Goal: Task Accomplishment & Management: Complete application form

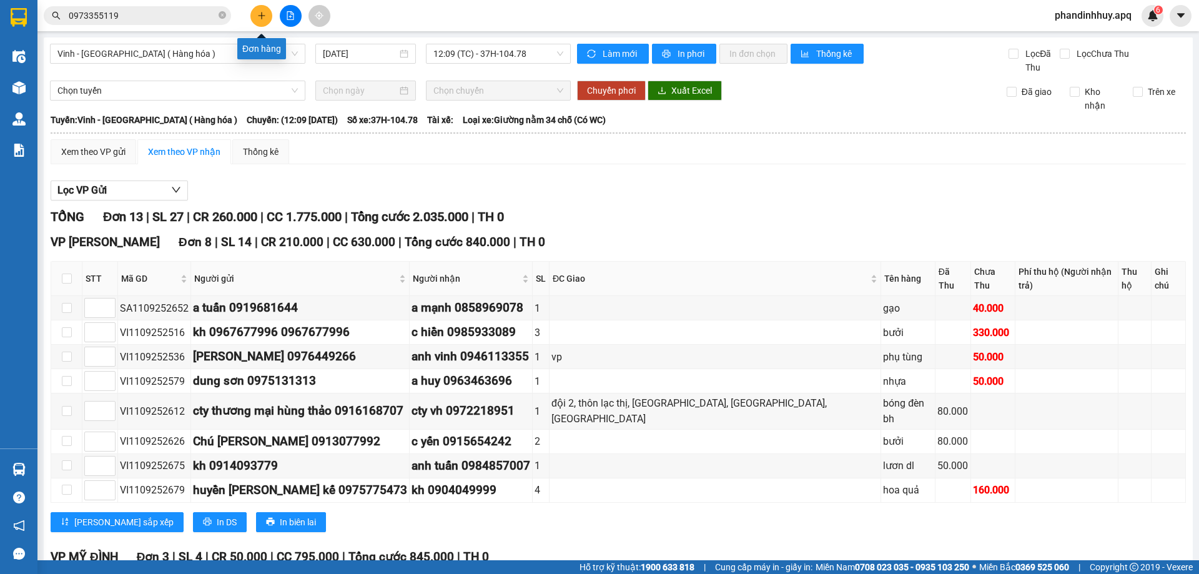
click at [260, 11] on icon "plus" at bounding box center [261, 15] width 9 height 9
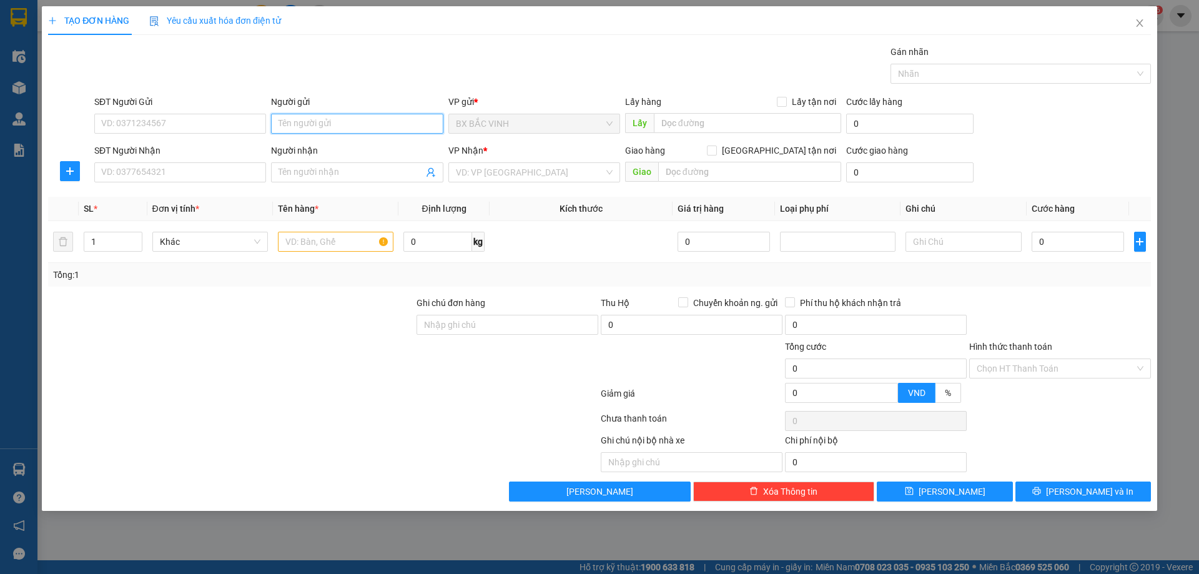
click at [387, 122] on input "Người gửi" at bounding box center [357, 124] width 172 height 20
drag, startPoint x: 141, startPoint y: 119, endPoint x: 144, endPoint y: 92, distance: 27.0
click at [141, 119] on input "SĐT Người Gửi" at bounding box center [180, 124] width 172 height 20
type input "0961846222"
click at [343, 123] on input "Người gửi" at bounding box center [357, 124] width 172 height 20
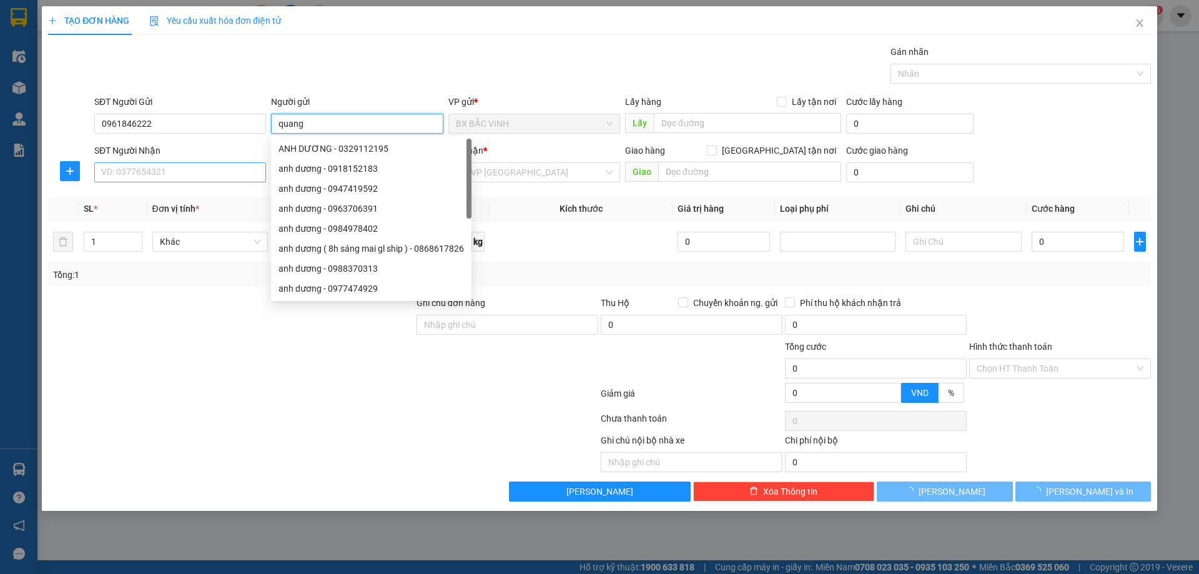
type input "quang"
click at [194, 170] on input "SĐT Người Nhận" at bounding box center [180, 172] width 172 height 20
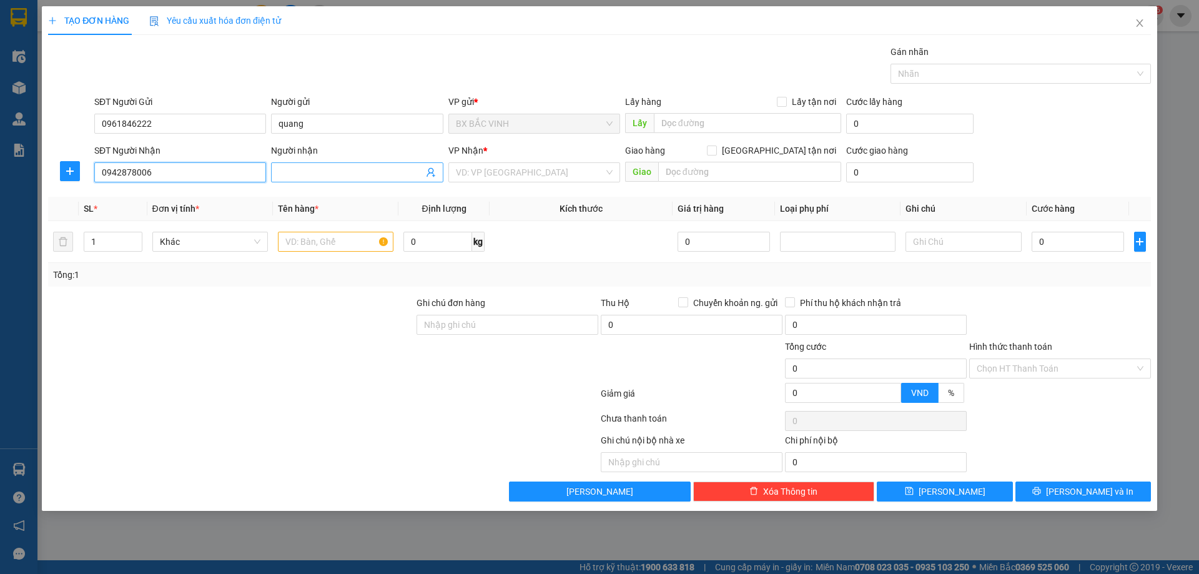
type input "0942878006"
click at [328, 172] on input "Người nhận" at bounding box center [351, 172] width 144 height 14
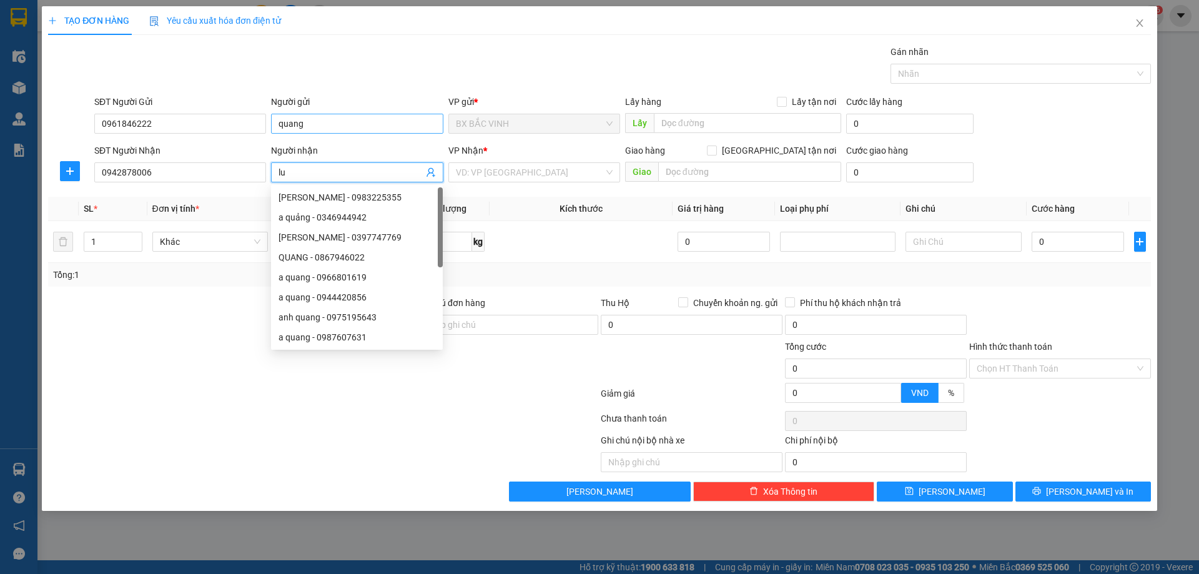
type input "l"
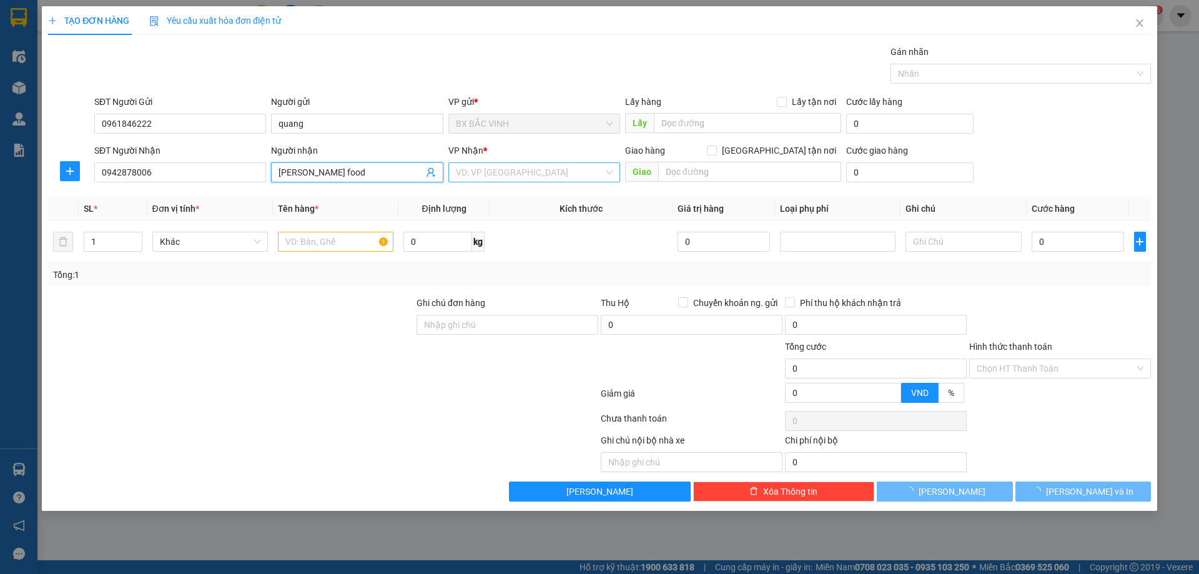
type input "[PERSON_NAME] food"
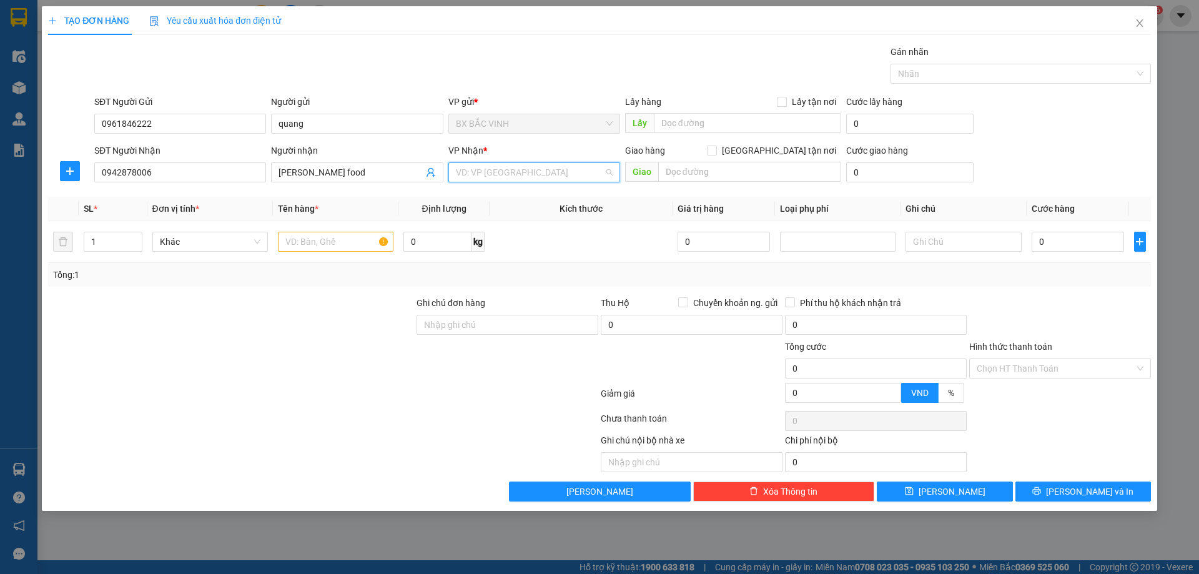
click at [486, 170] on input "search" at bounding box center [530, 172] width 148 height 19
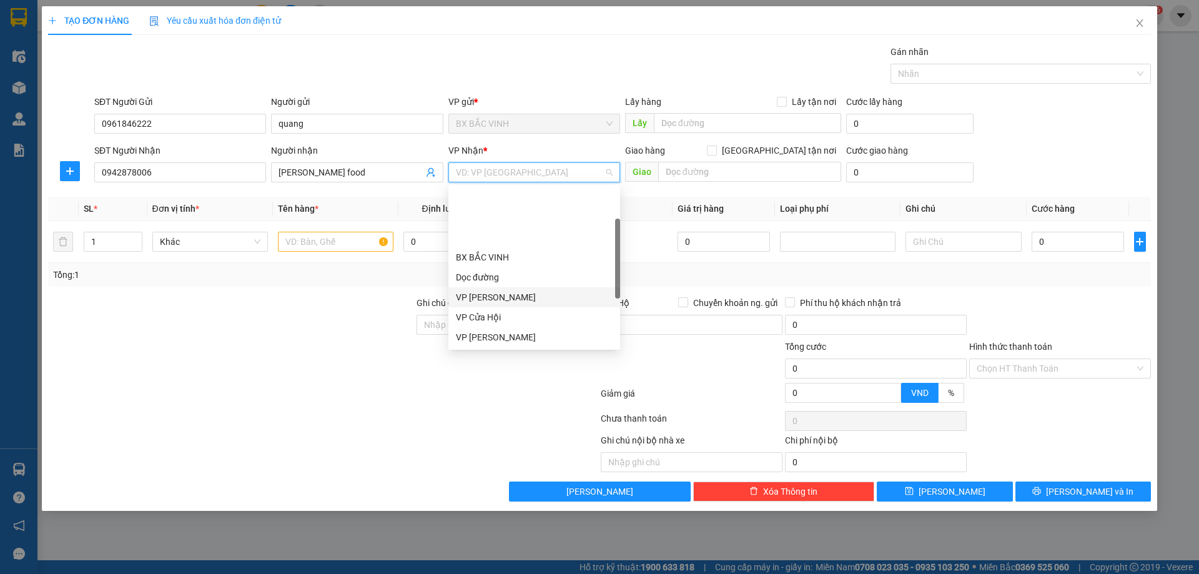
scroll to position [125, 0]
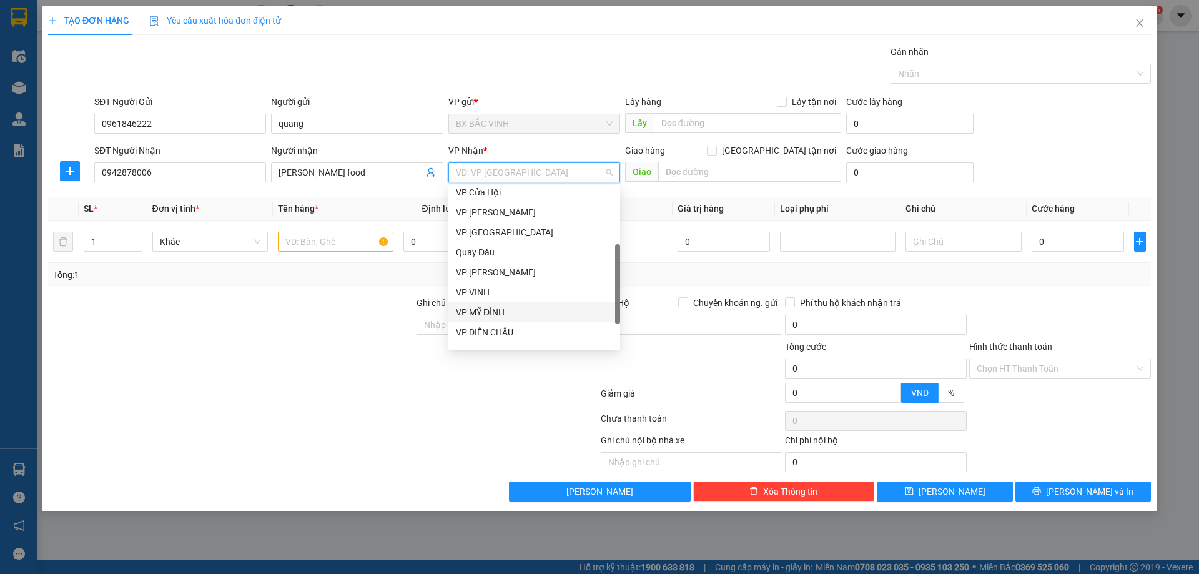
click at [498, 305] on div "VP MỸ ĐÌNH" at bounding box center [534, 312] width 157 height 14
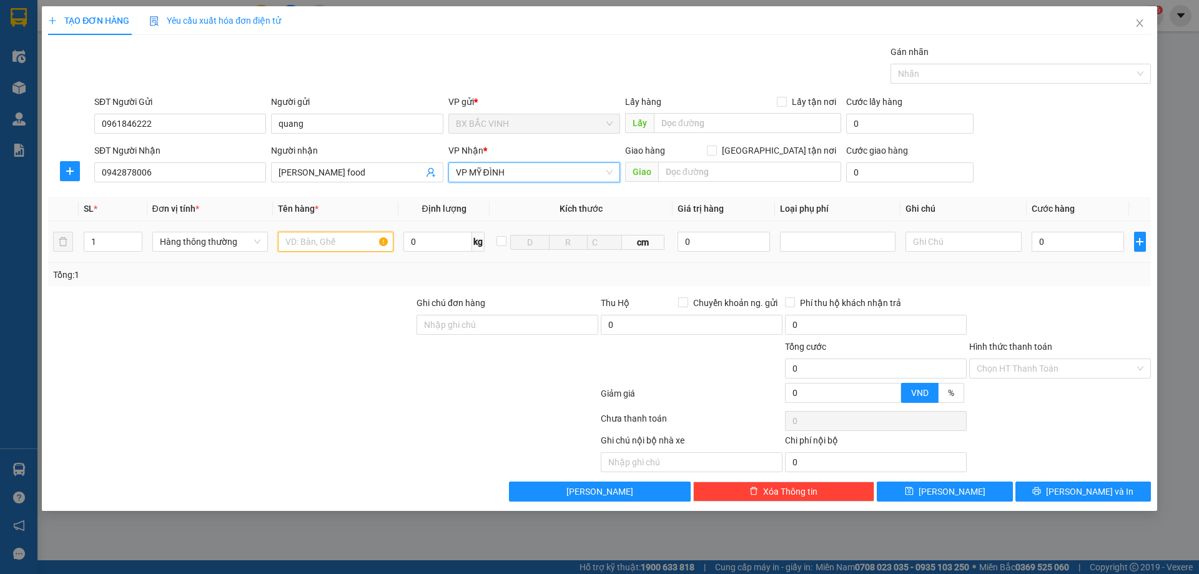
click at [317, 247] on input "text" at bounding box center [336, 242] width 116 height 20
type input "thực phẩm"
click at [1087, 241] on input "0" at bounding box center [1078, 242] width 93 height 20
click at [1093, 240] on input "0" at bounding box center [1078, 242] width 93 height 20
type input "06"
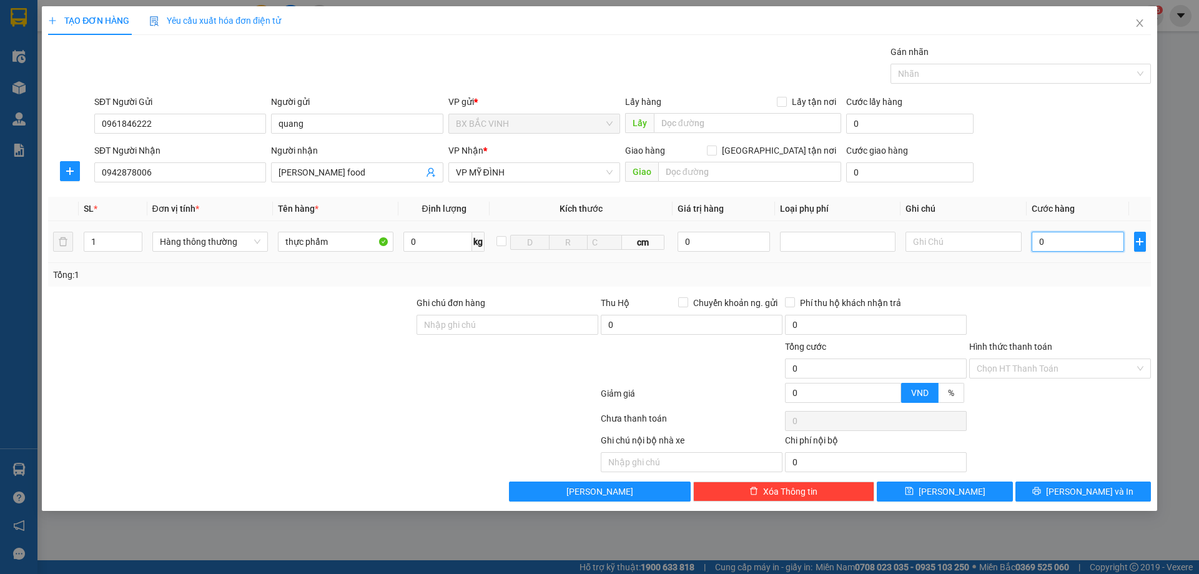
type input "6"
type input "060"
type input "60"
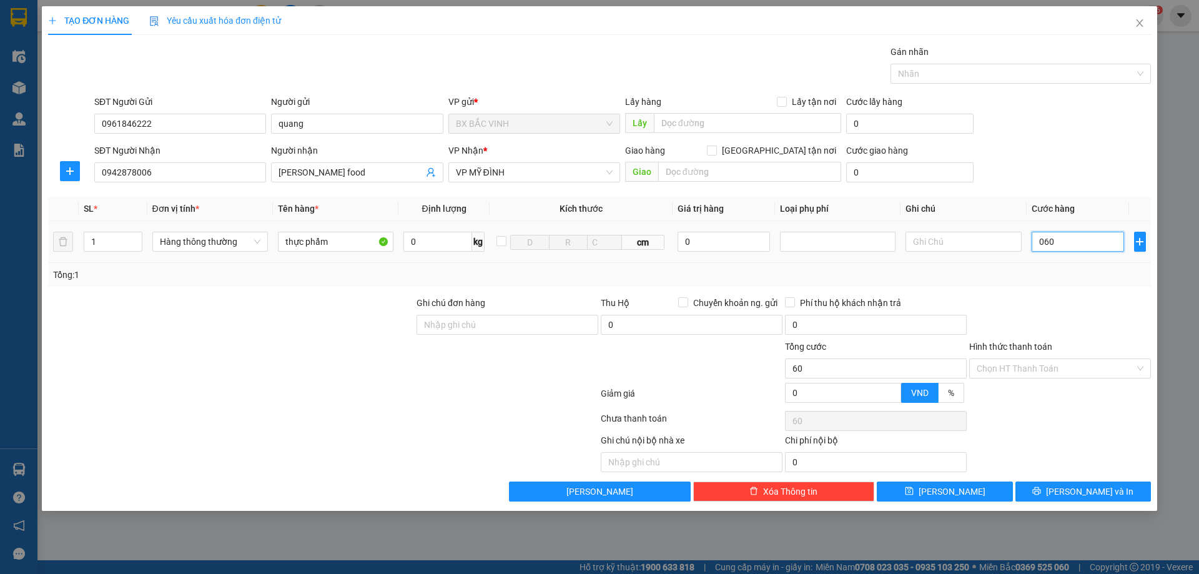
type input "0.600"
type input "600"
type input "06.000"
type input "6.000"
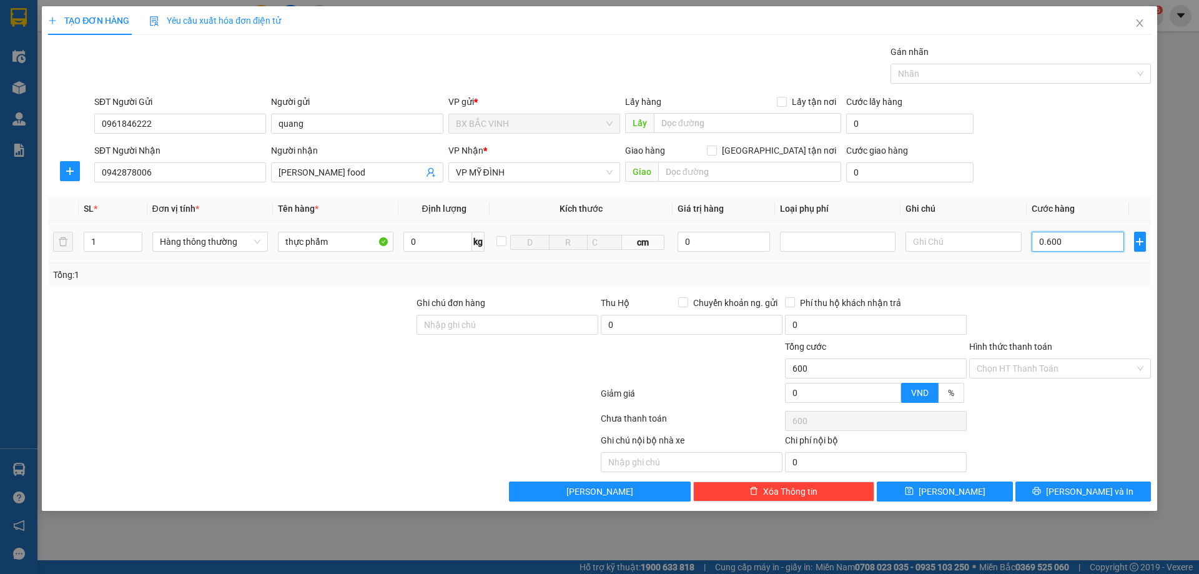
type input "6.000"
type input "0.600"
type input "600"
type input "060"
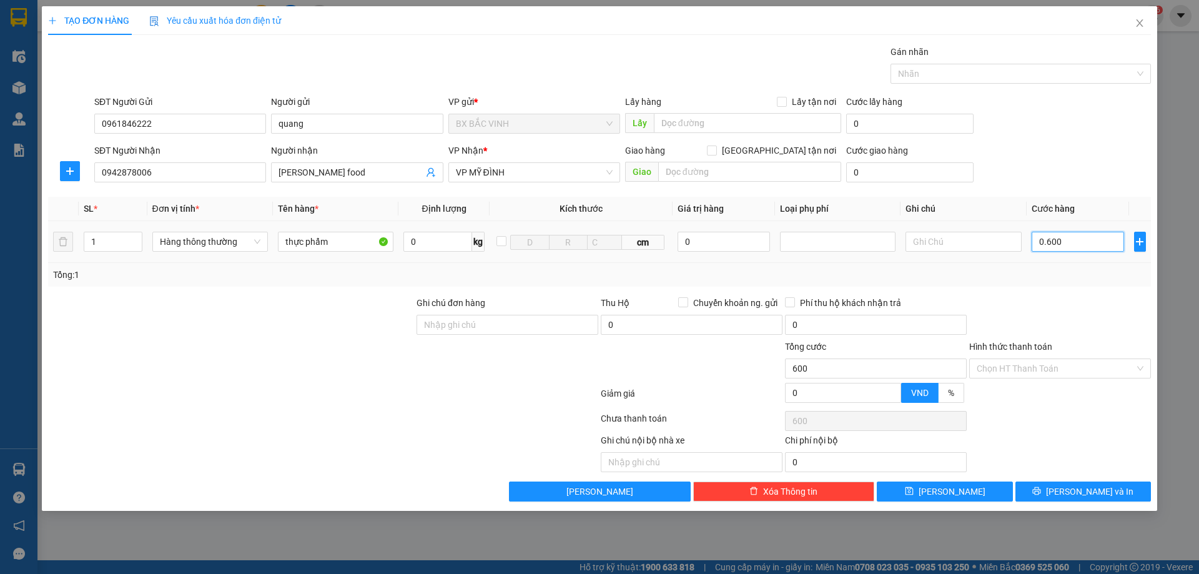
type input "60"
type input "0"
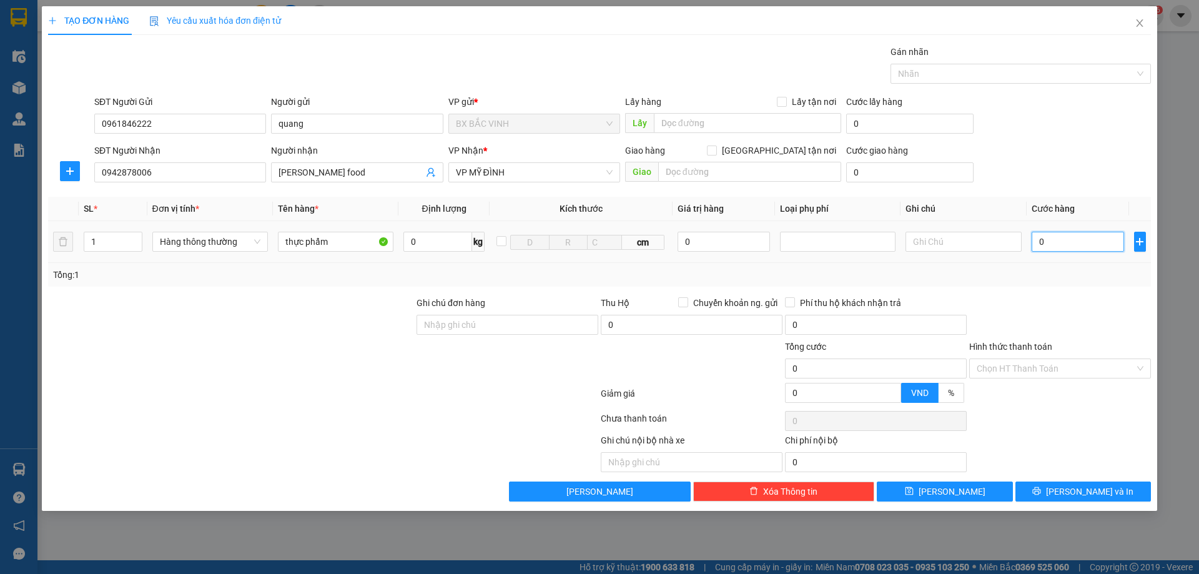
type input "05"
type input "5"
type input "050"
type input "50"
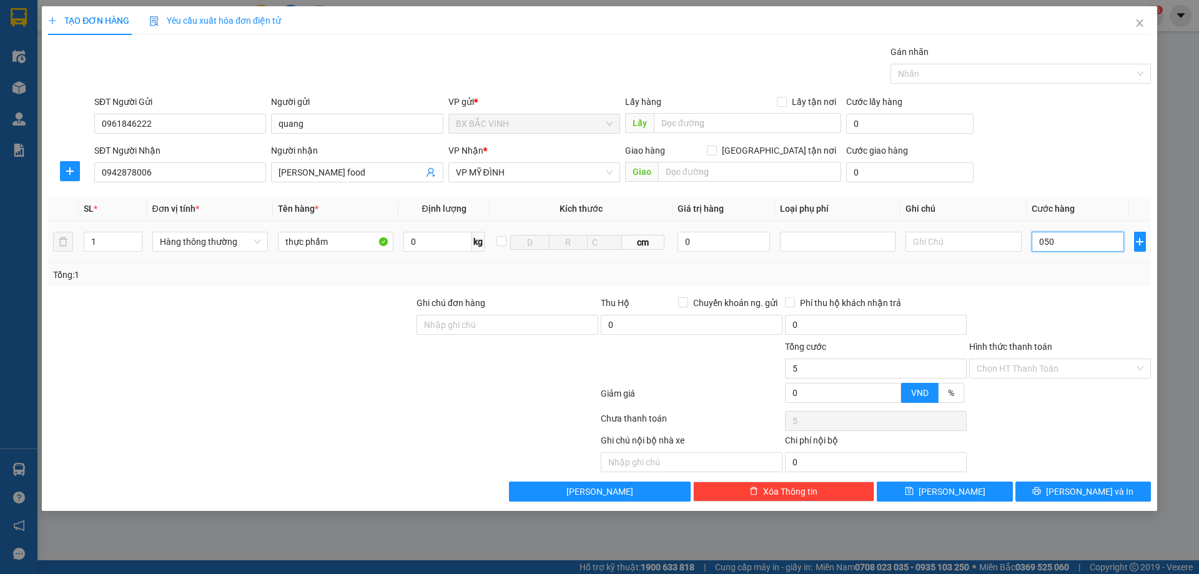
type input "50"
type input "0.500"
type input "500"
type input "05.000"
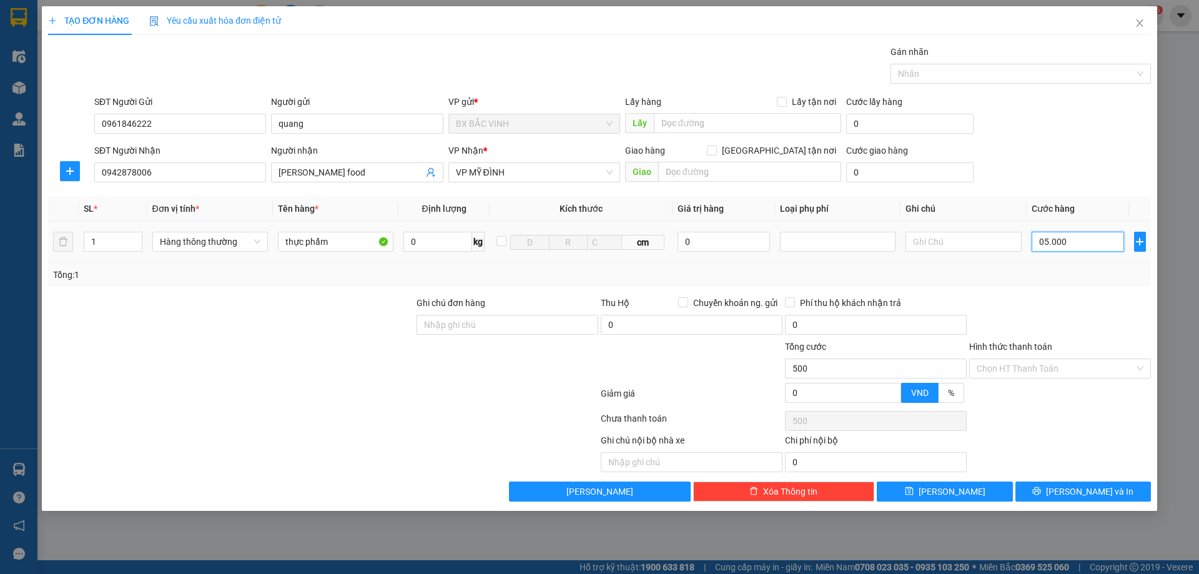
type input "5.000"
type input "050.000"
type input "50.000"
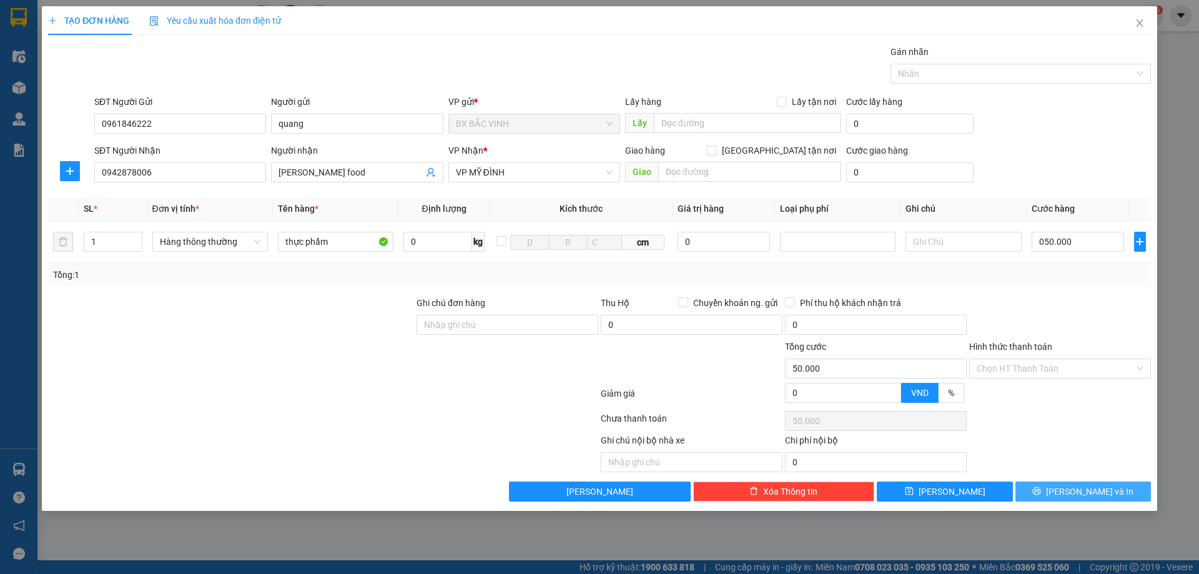
type input "50.000"
click at [1041, 486] on icon "printer" at bounding box center [1036, 490] width 9 height 9
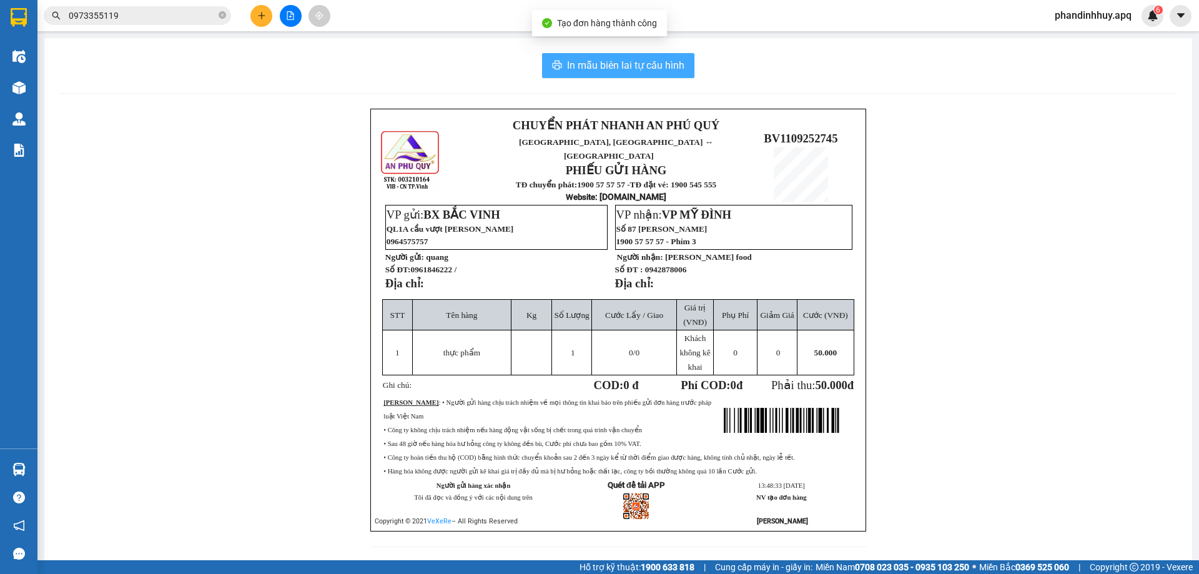
click at [637, 64] on span "In mẫu biên lai tự cấu hình" at bounding box center [625, 65] width 117 height 16
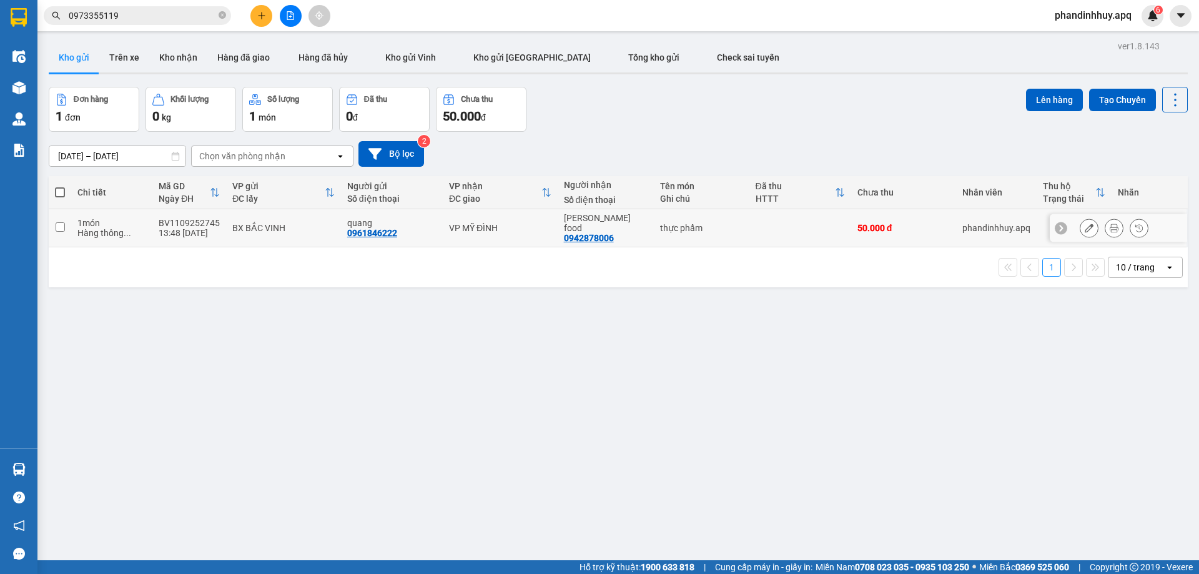
click at [61, 227] on td at bounding box center [60, 228] width 22 height 38
checkbox input "true"
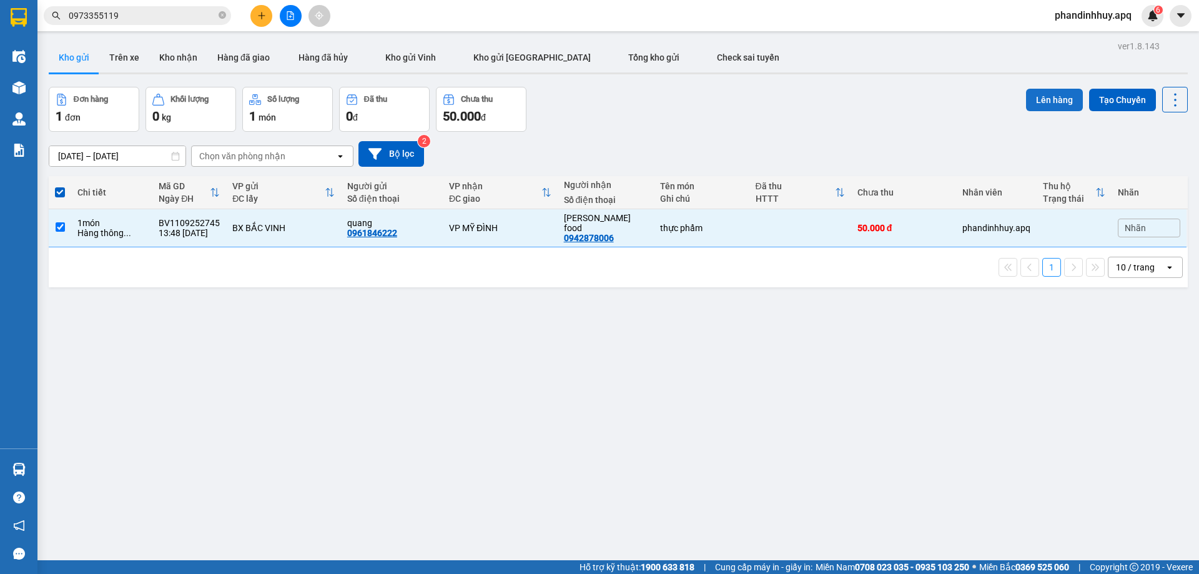
click at [1027, 105] on button "Lên hàng" at bounding box center [1054, 100] width 57 height 22
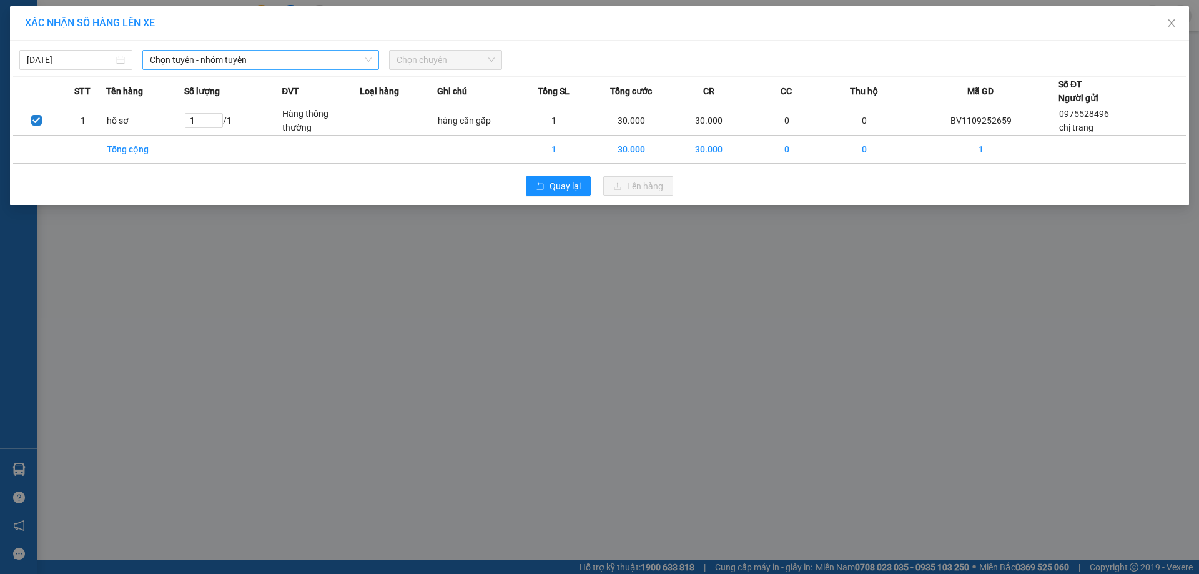
click at [201, 65] on span "Chọn tuyến - nhóm tuyến" at bounding box center [261, 60] width 222 height 19
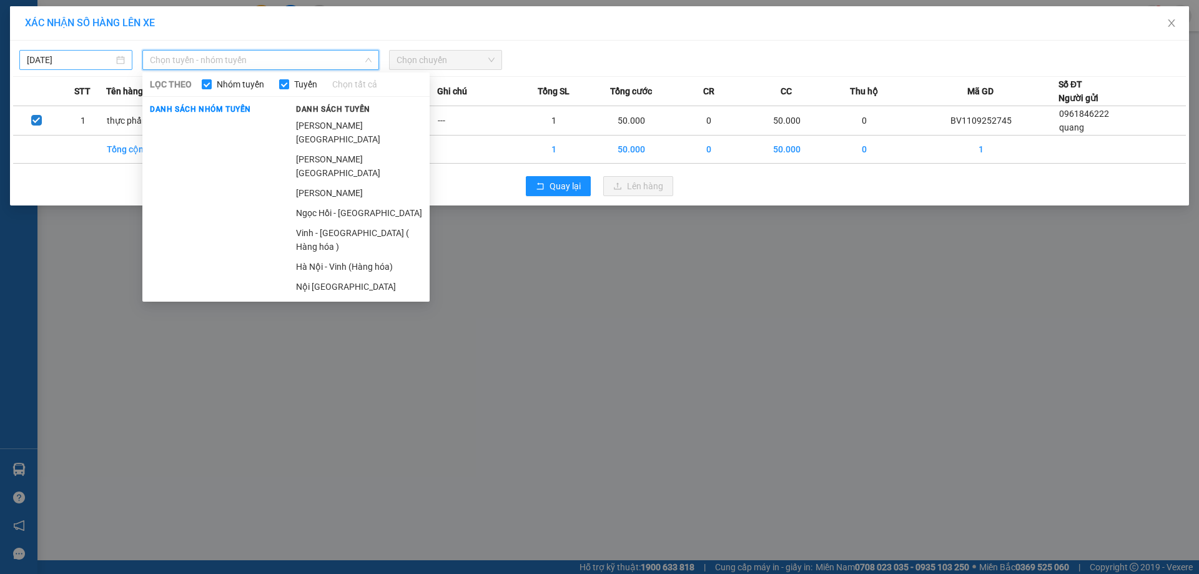
click at [56, 56] on body "Kết quả tìm kiếm ( 246 ) Bộ lọc Mã ĐH Trạng thái Món hàng Thu hộ Tổng cước Chưa…" at bounding box center [599, 287] width 1199 height 574
type input "[DATE]"
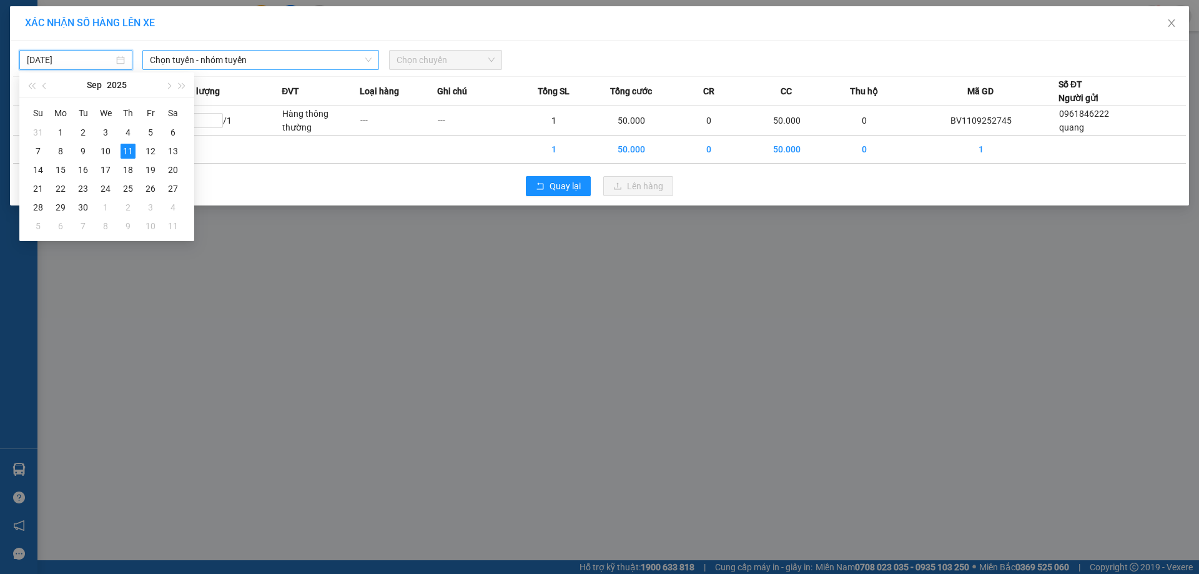
click at [286, 63] on span "Chọn tuyến - nhóm tuyến" at bounding box center [261, 60] width 222 height 19
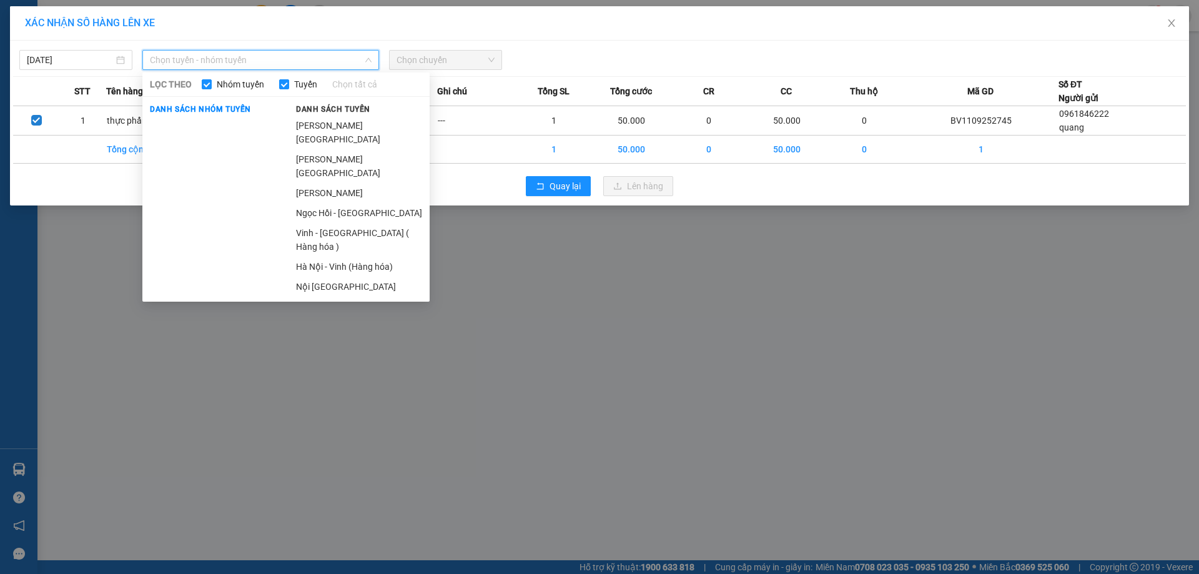
click at [345, 223] on li "Vinh - [GEOGRAPHIC_DATA] ( Hàng hóa )" at bounding box center [358, 240] width 141 height 34
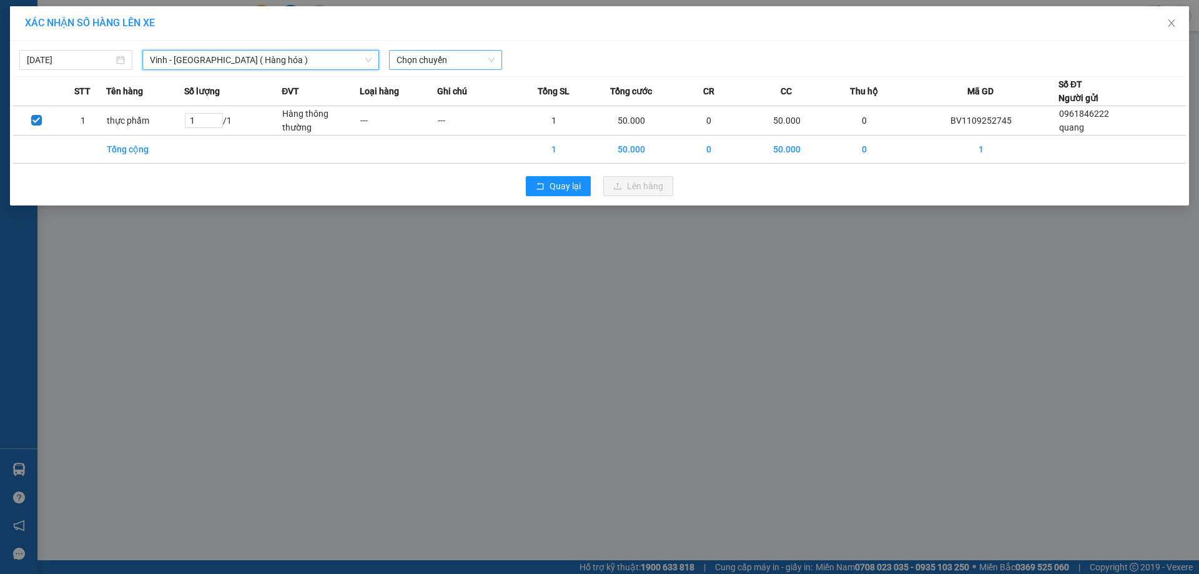
click at [463, 54] on span "Chọn chuyến" at bounding box center [446, 60] width 98 height 19
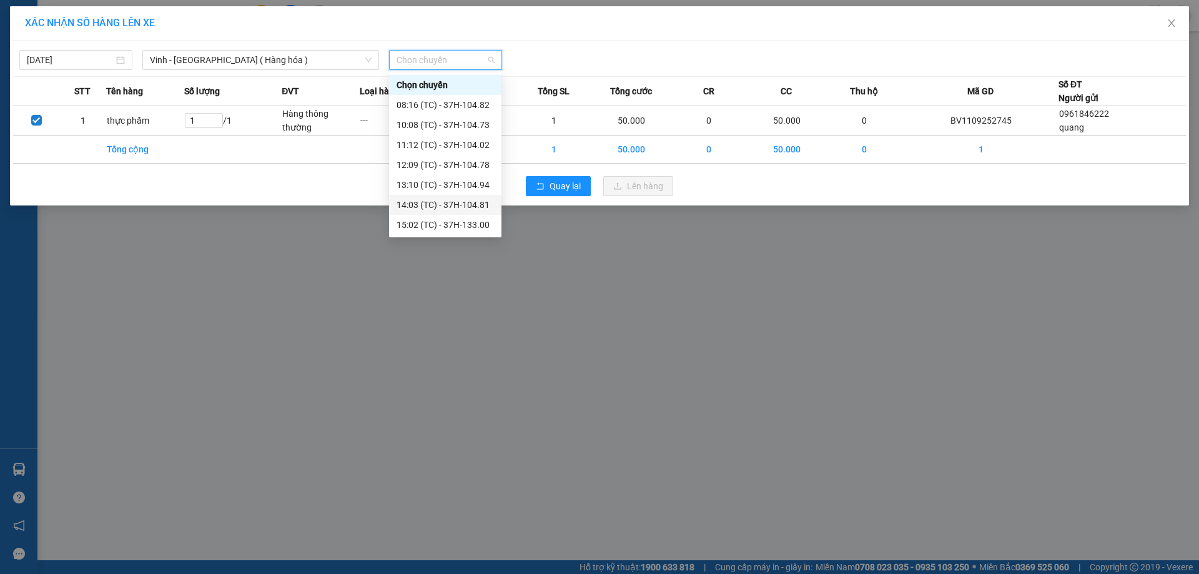
click at [460, 202] on div "14:03 (TC) - 37H-104.81" at bounding box center [445, 205] width 97 height 14
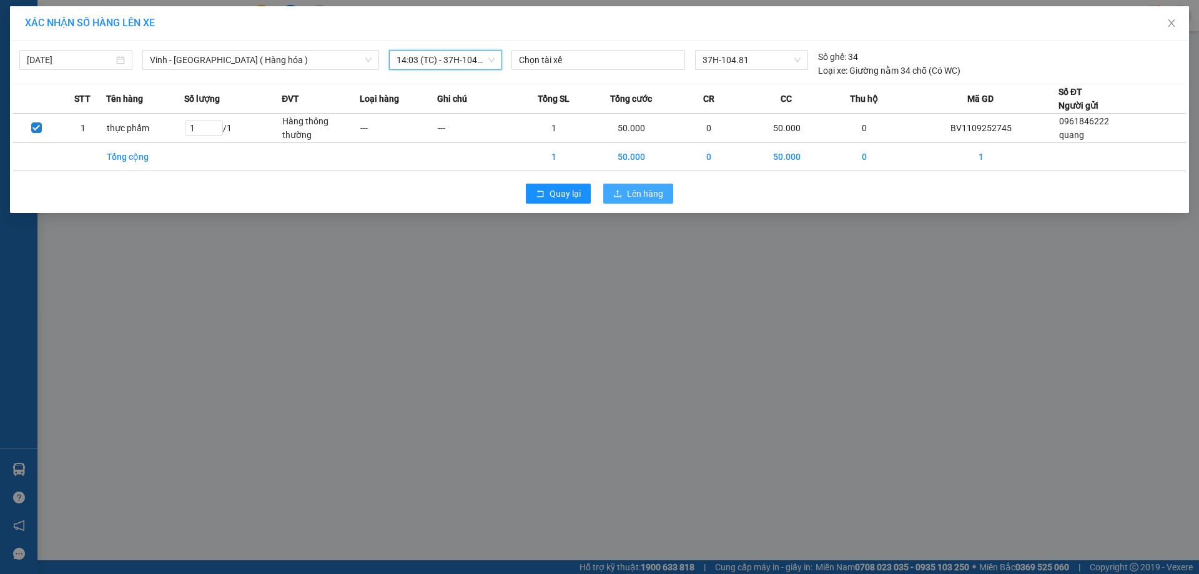
click at [648, 200] on span "Lên hàng" at bounding box center [645, 194] width 36 height 14
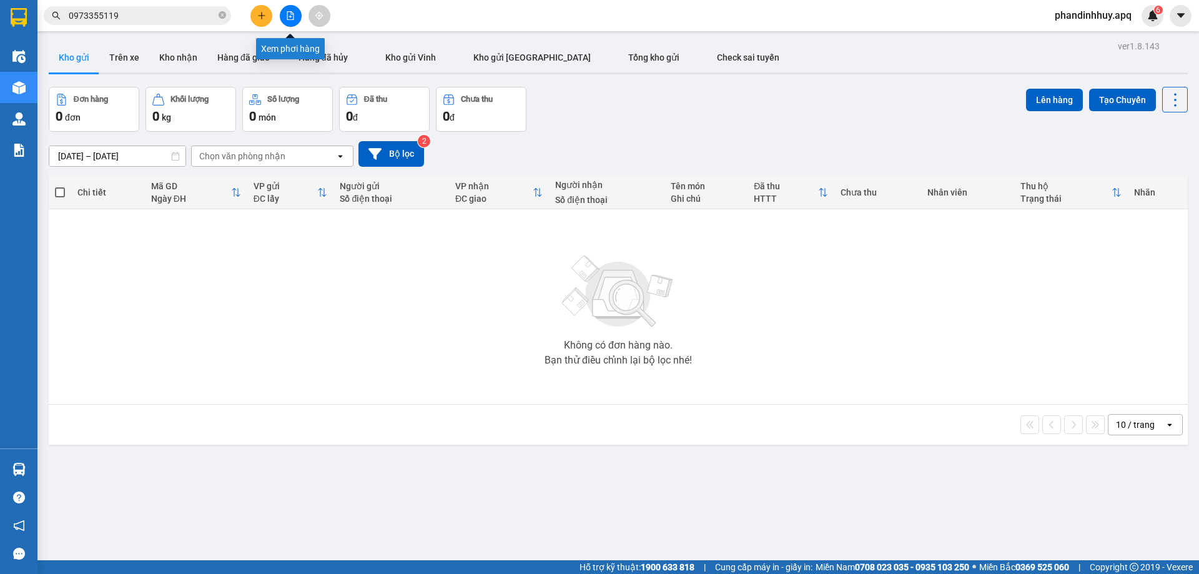
click at [292, 12] on icon "file-add" at bounding box center [290, 15] width 7 height 9
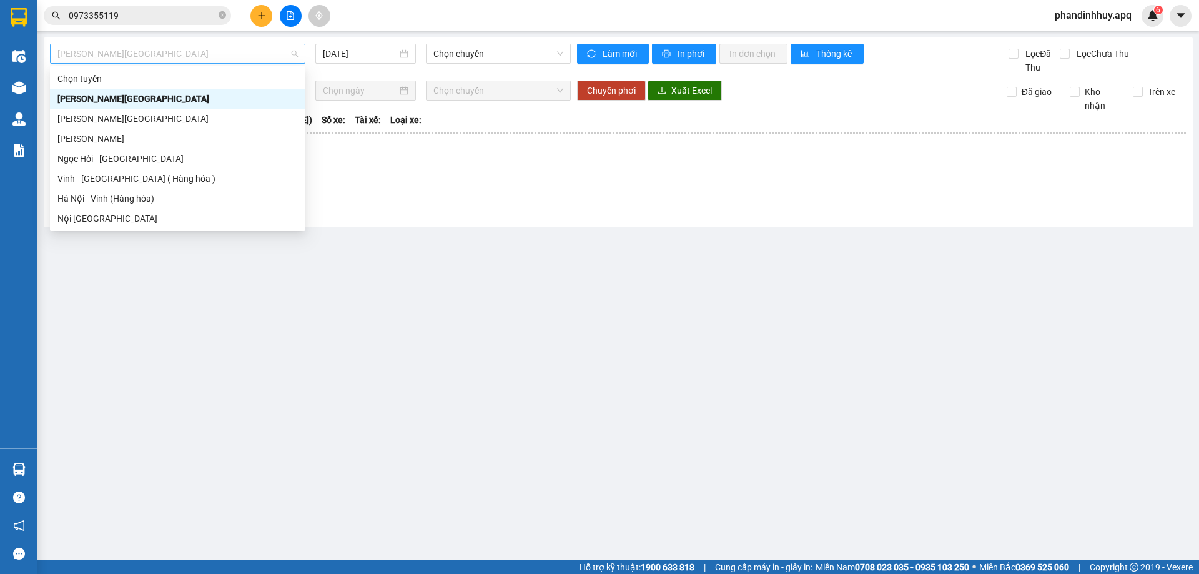
click at [232, 52] on span "[PERSON_NAME][GEOGRAPHIC_DATA]" at bounding box center [177, 53] width 240 height 19
click at [191, 176] on div "Vinh - [GEOGRAPHIC_DATA] ( Hàng hóa )" at bounding box center [177, 179] width 240 height 14
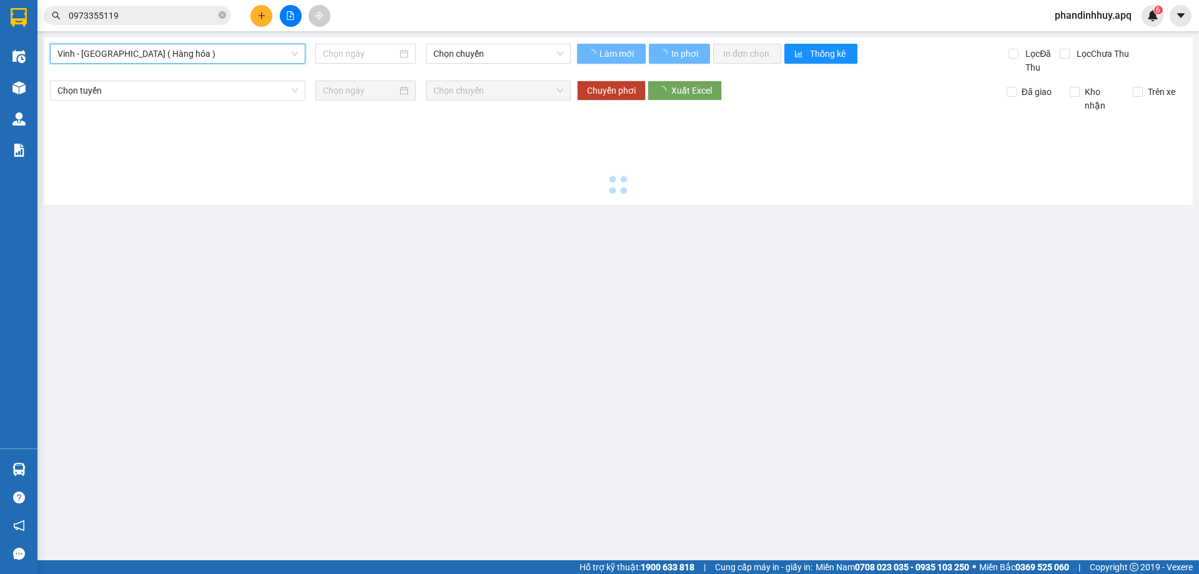
type input "[DATE]"
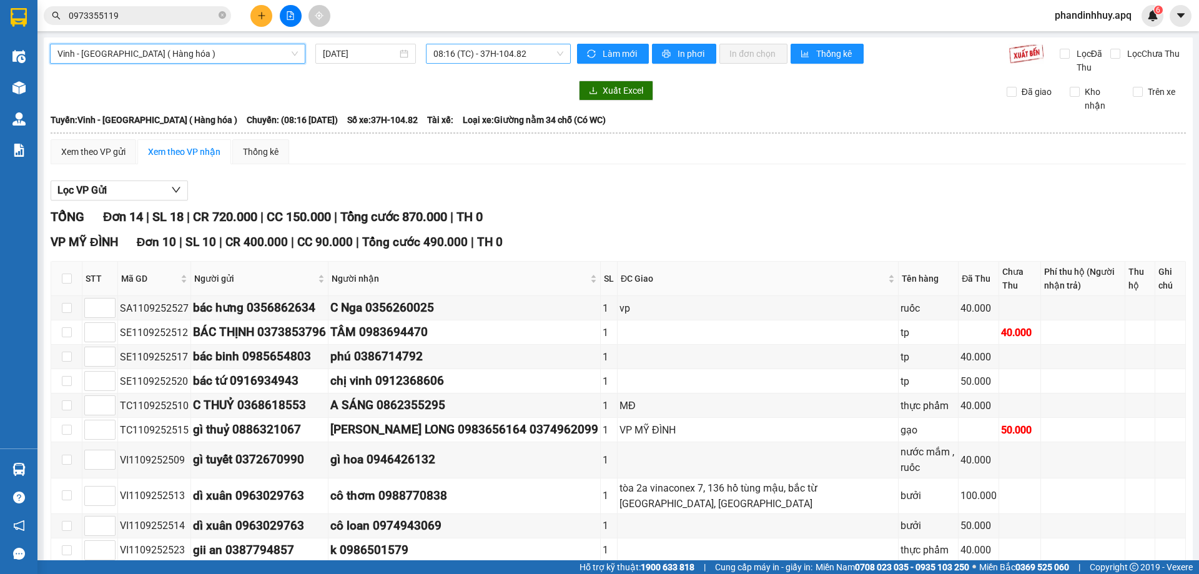
click at [560, 54] on div "08:16 (TC) - 37H-104.82" at bounding box center [498, 54] width 145 height 20
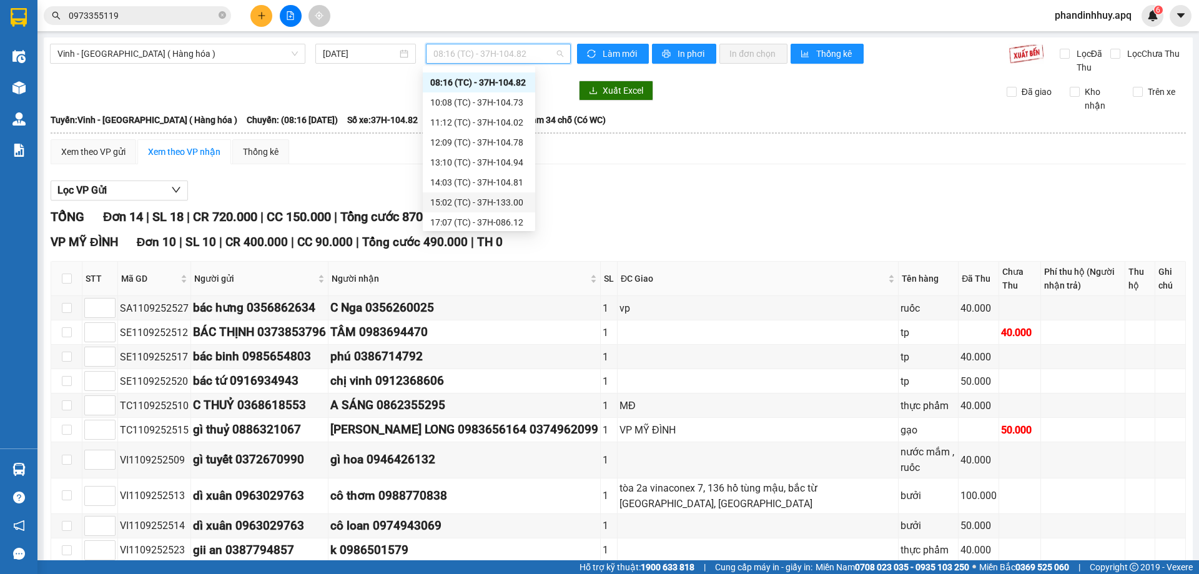
scroll to position [20, 0]
